Goal: Information Seeking & Learning: Learn about a topic

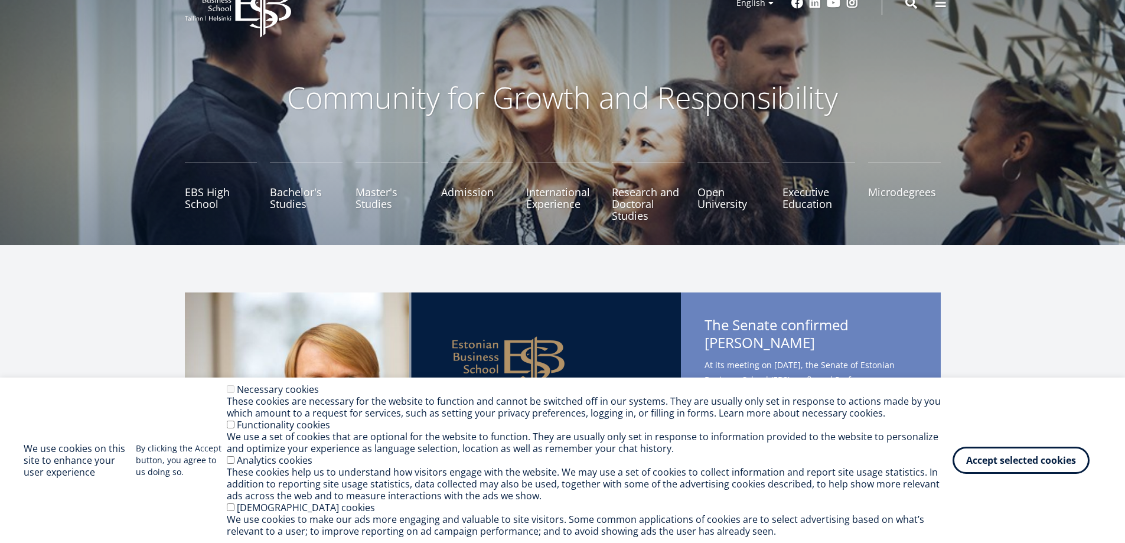
scroll to position [21, 0]
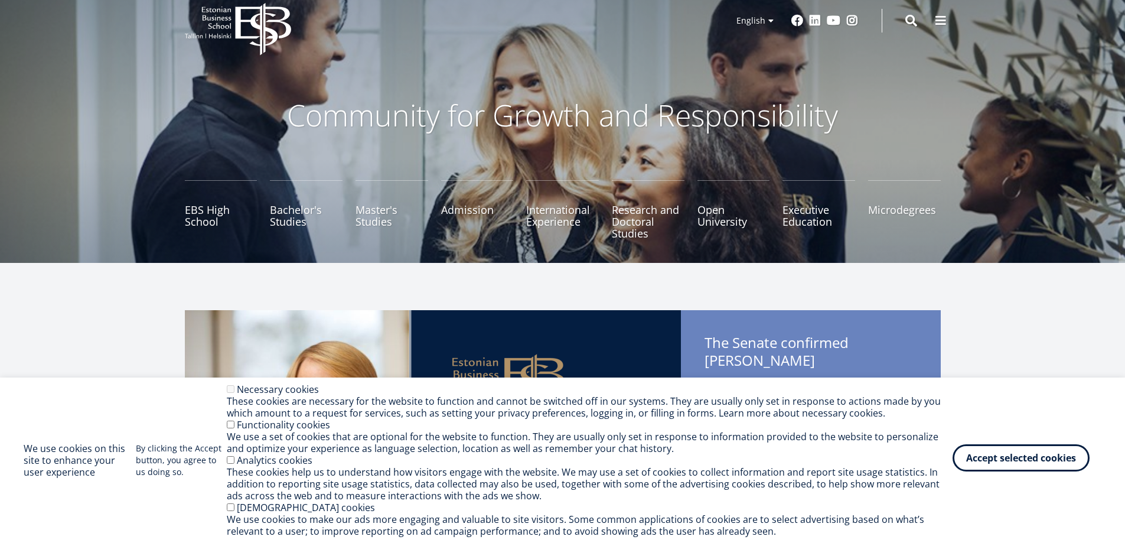
click at [983, 454] on button "Accept selected cookies" at bounding box center [1020, 457] width 137 height 27
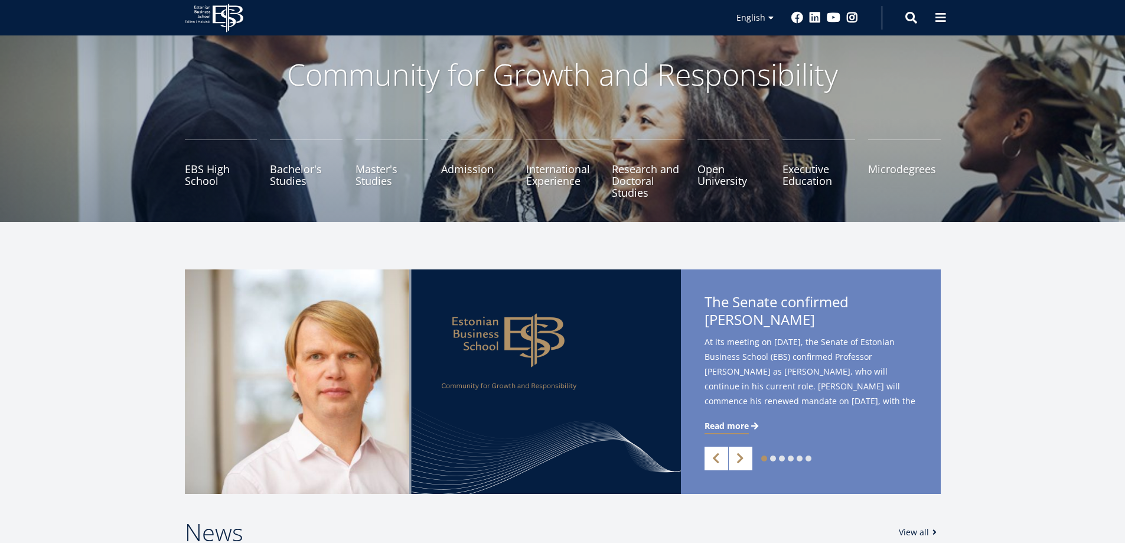
scroll to position [44, 0]
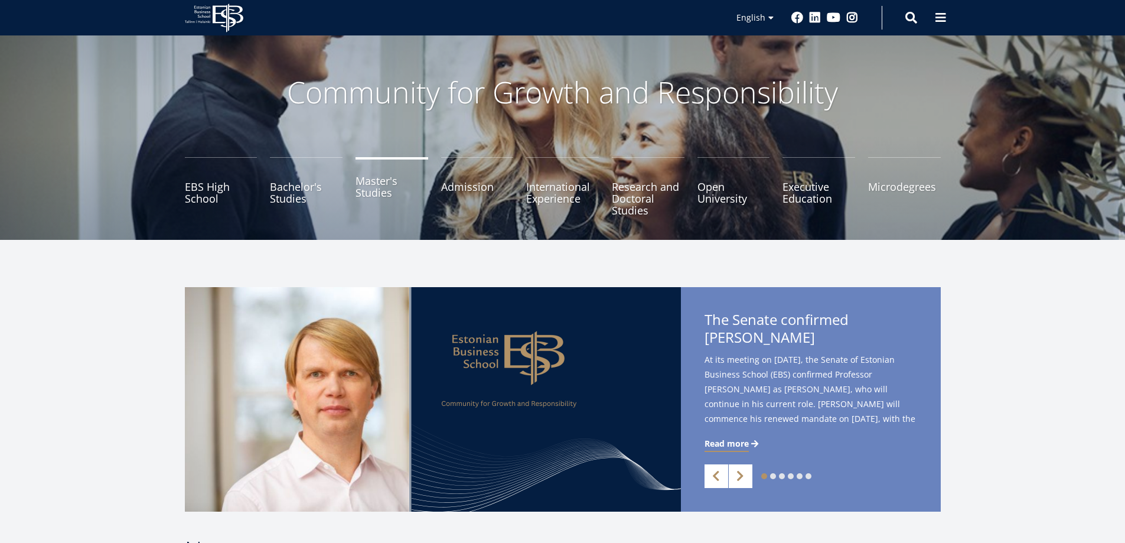
click at [360, 186] on link "Master's Studies" at bounding box center [391, 186] width 73 height 59
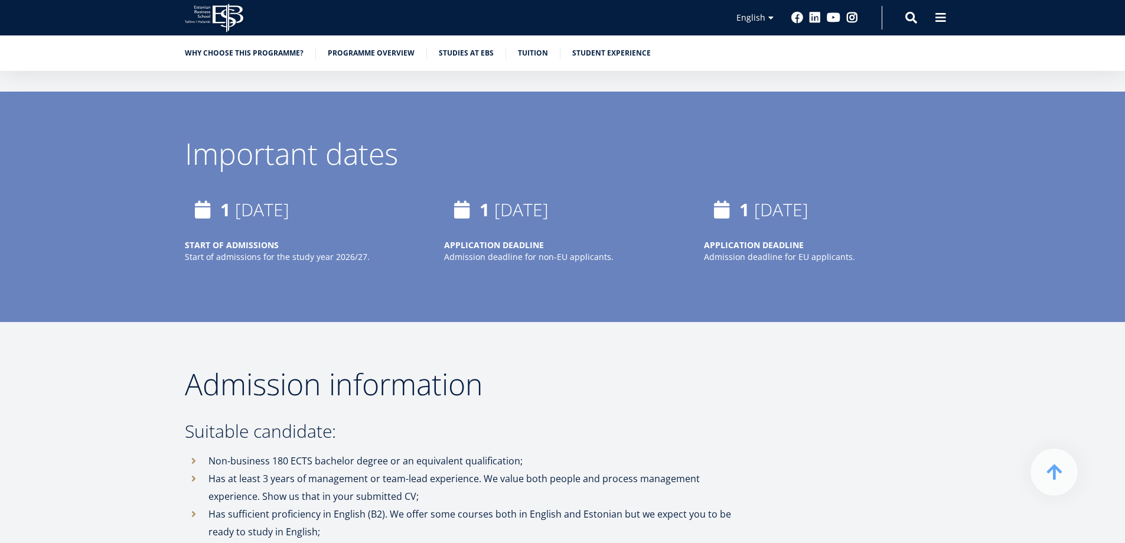
click at [367, 239] on p "START OF ADMISSIONS" at bounding box center [303, 245] width 236 height 12
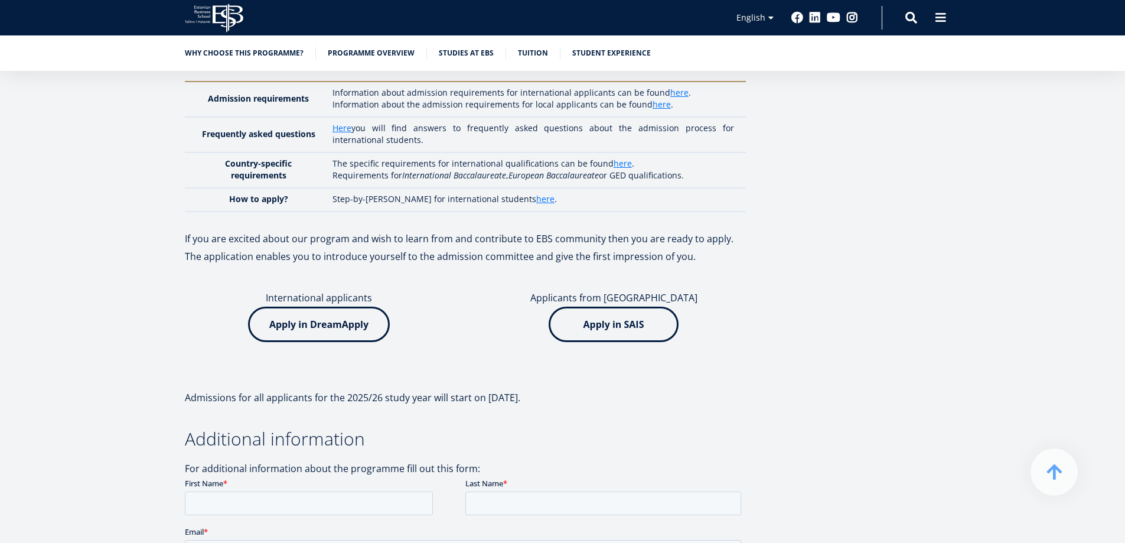
scroll to position [2848, 0]
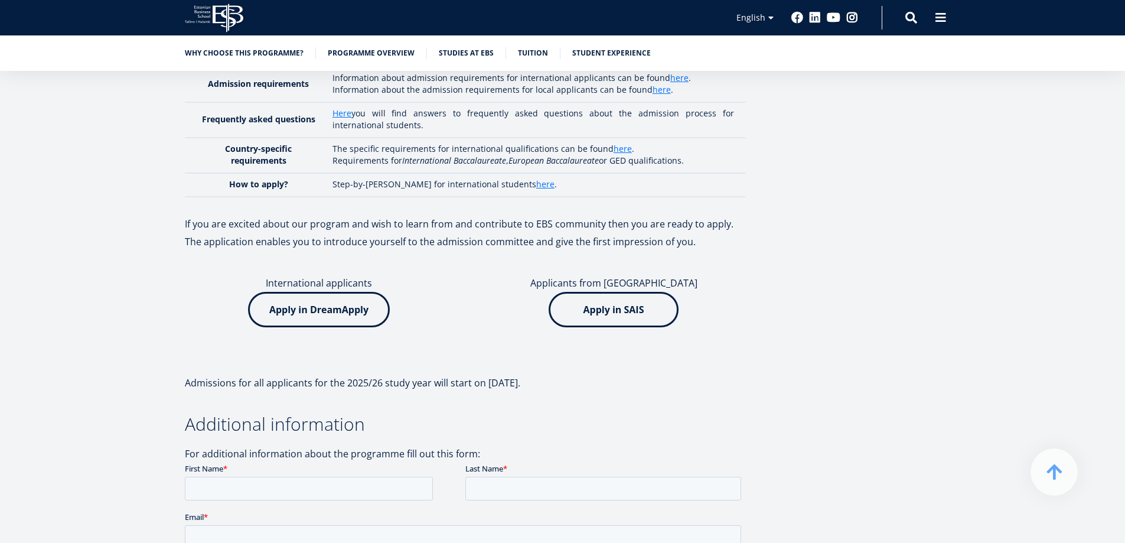
click at [351, 292] on img at bounding box center [319, 309] width 142 height 35
